Goal: Task Accomplishment & Management: Manage account settings

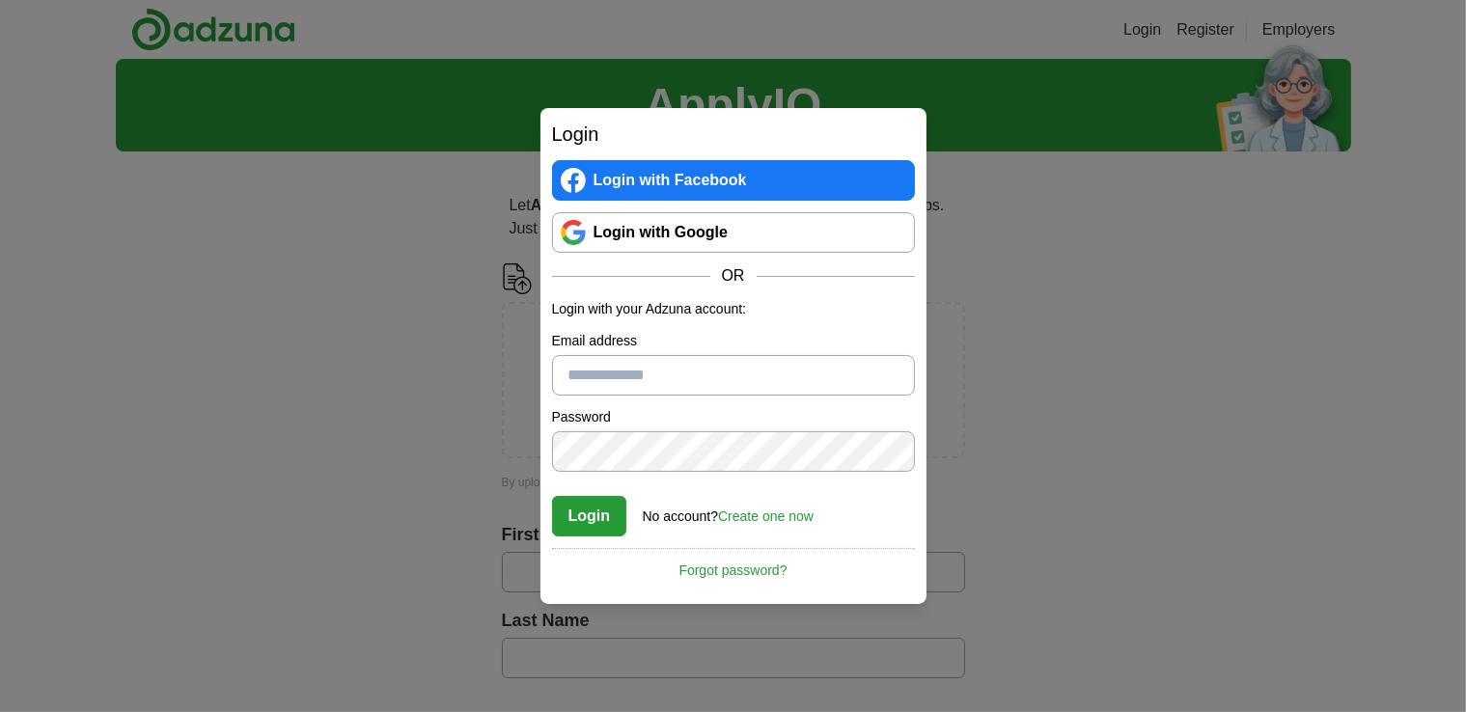
type input "**********"
click at [605, 512] on button "Login" at bounding box center [589, 516] width 75 height 41
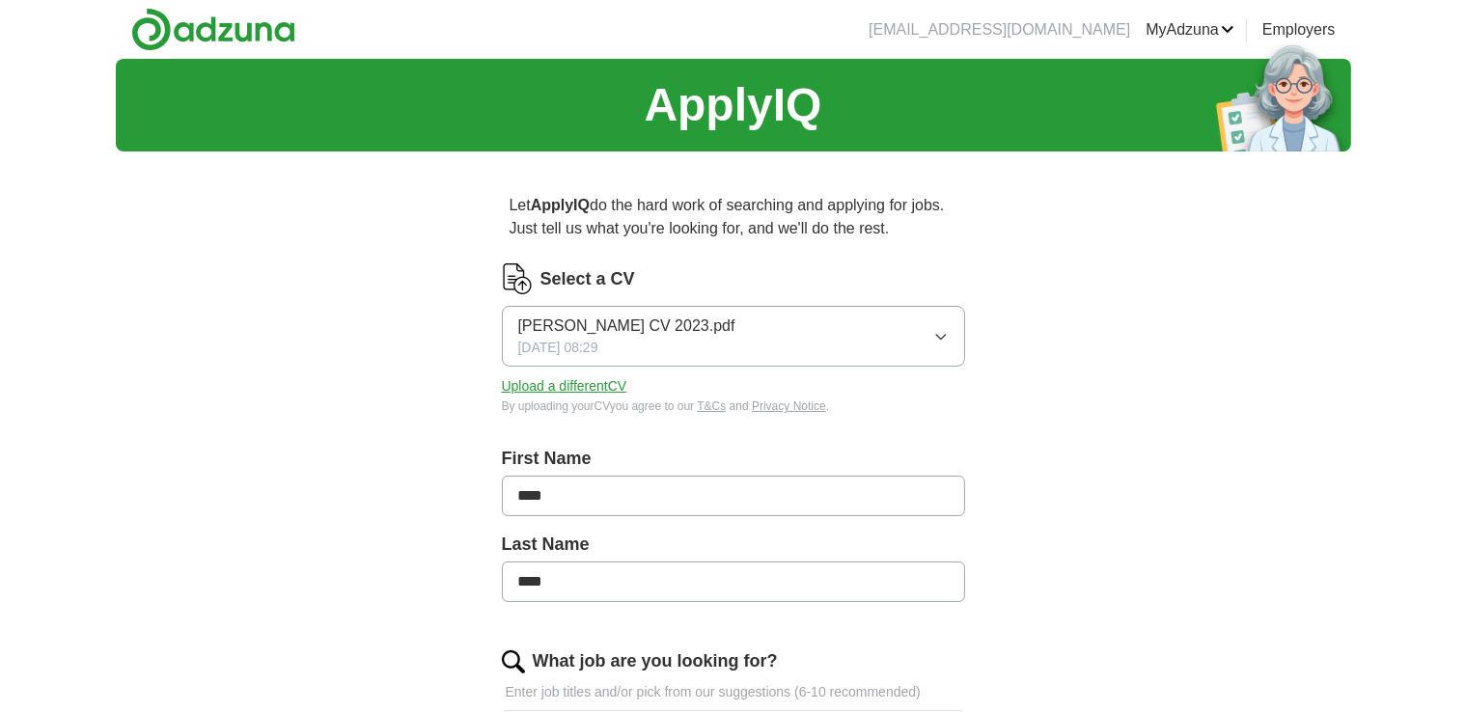
click at [1224, 25] on link "MyAdzuna" at bounding box center [1190, 29] width 89 height 23
click at [0, 0] on link "ApplyIQ" at bounding box center [0, 0] width 0 height 0
